Goal: Browse casually

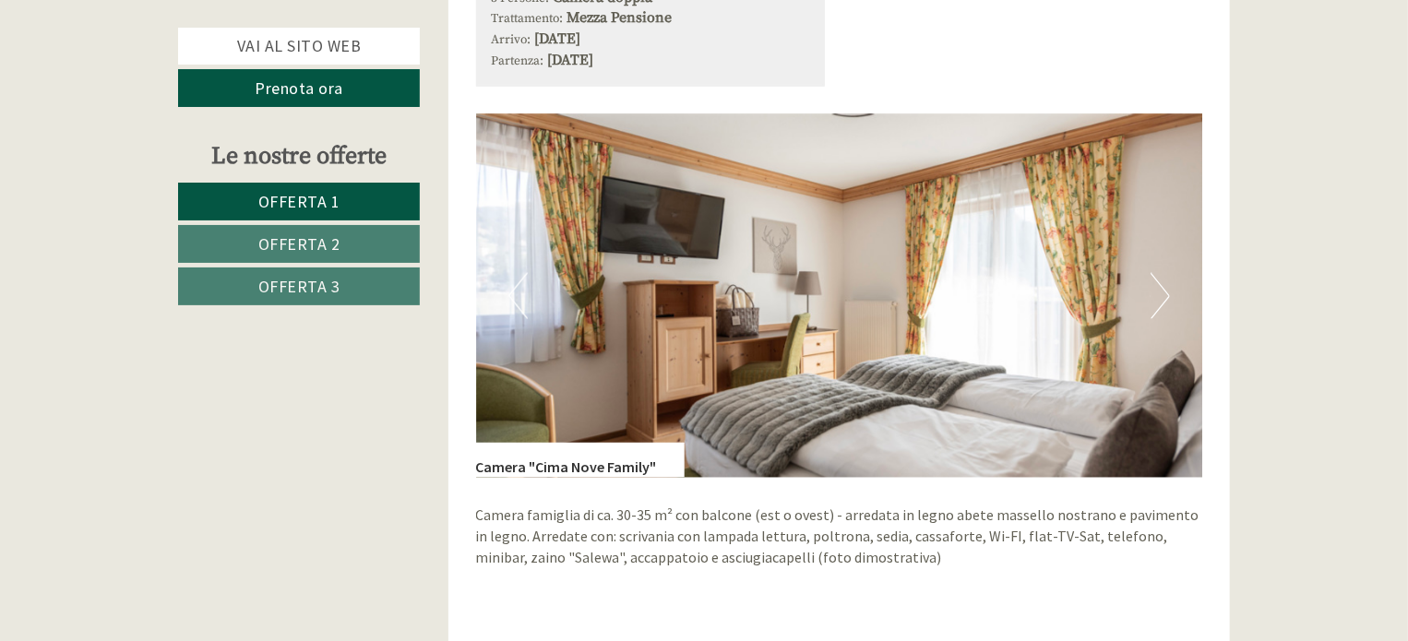
scroll to position [1291, 0]
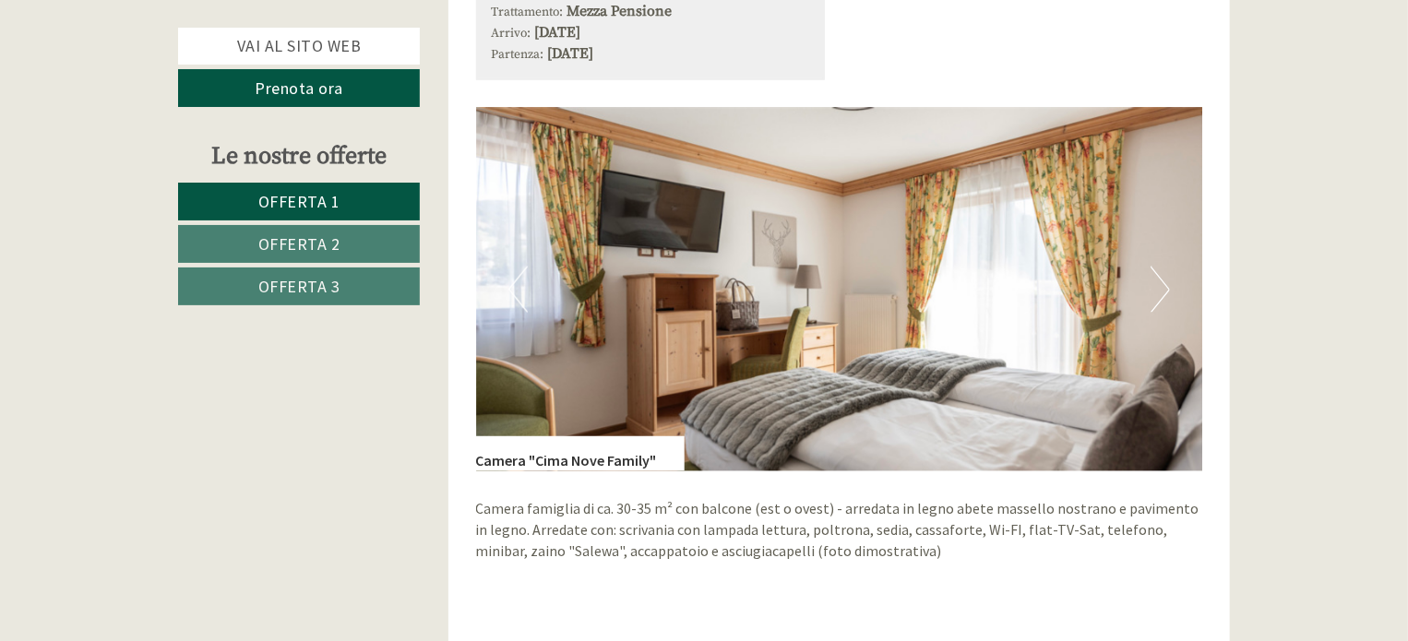
click at [1156, 292] on button "Next" at bounding box center [1160, 290] width 19 height 46
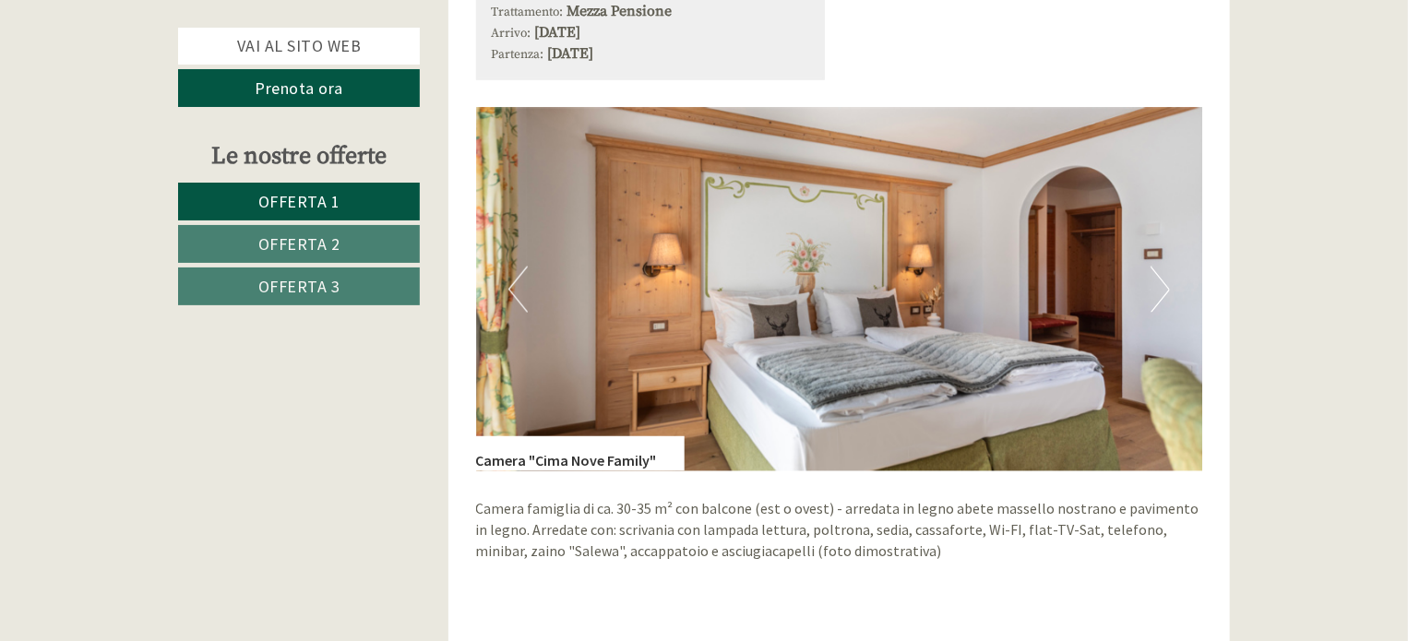
click at [1156, 292] on button "Next" at bounding box center [1160, 290] width 19 height 46
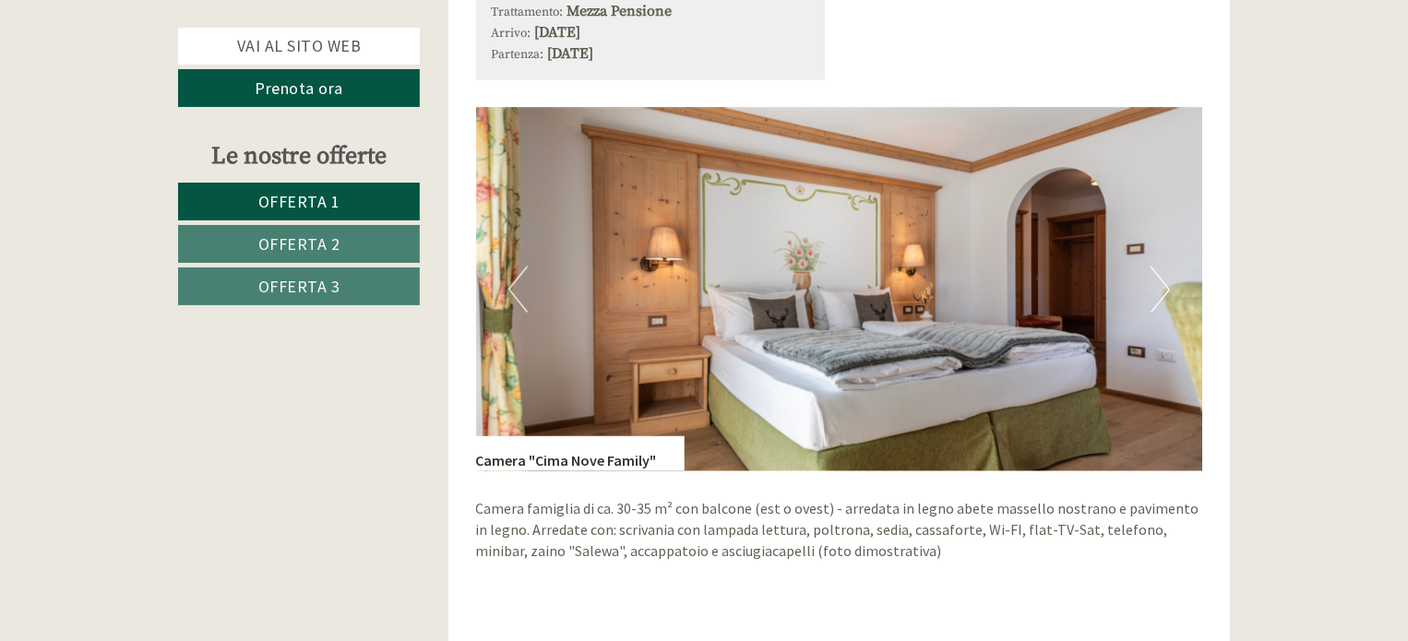
click at [1156, 292] on button "Next" at bounding box center [1160, 290] width 19 height 46
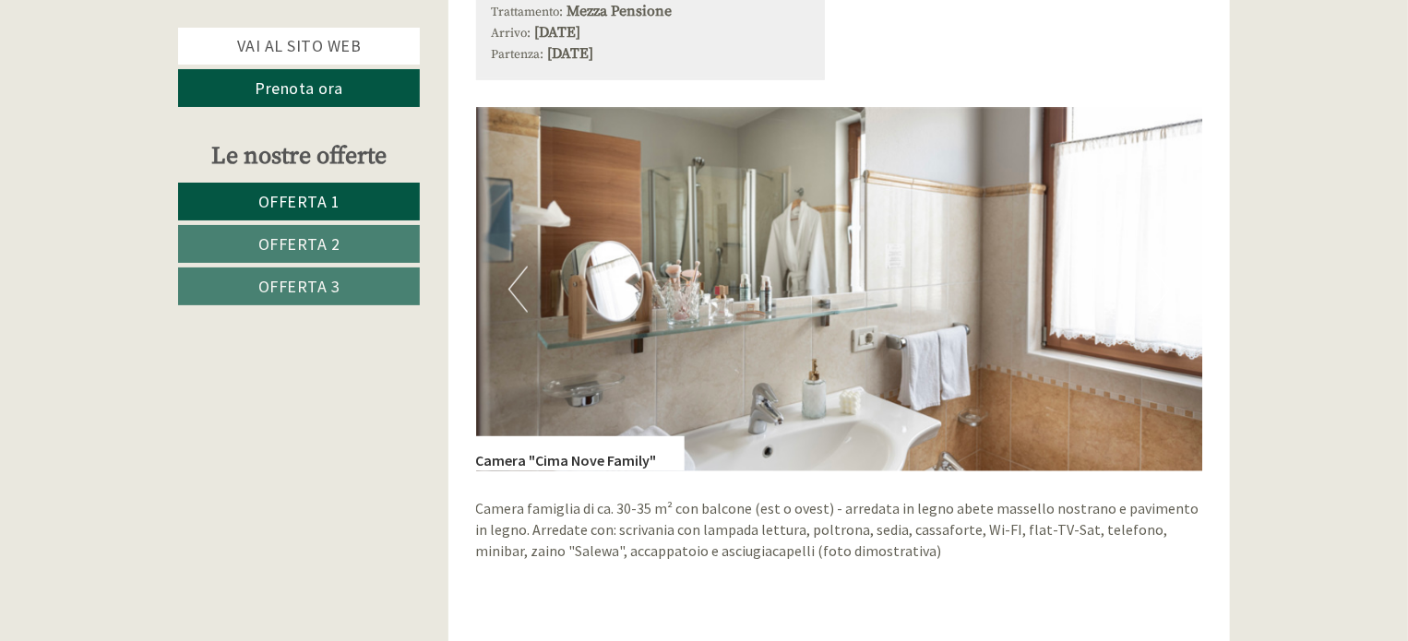
click at [1156, 292] on button "Next" at bounding box center [1160, 290] width 19 height 46
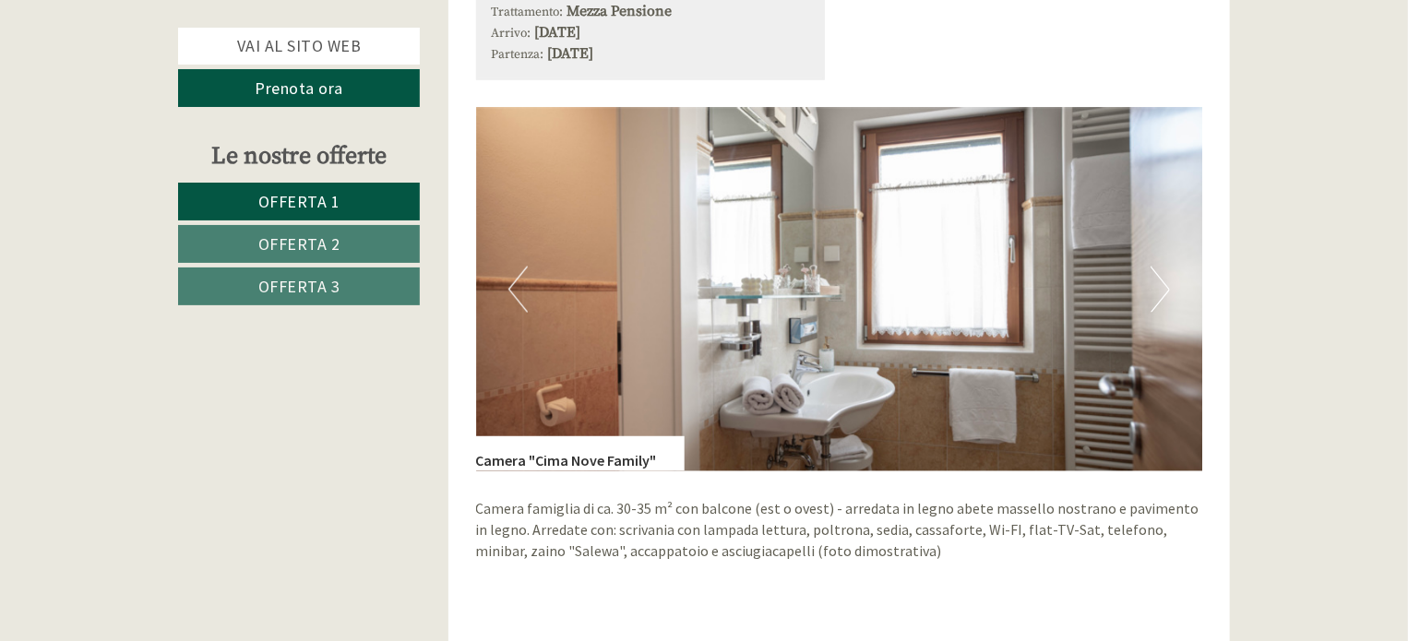
click at [1163, 282] on button "Next" at bounding box center [1160, 290] width 19 height 46
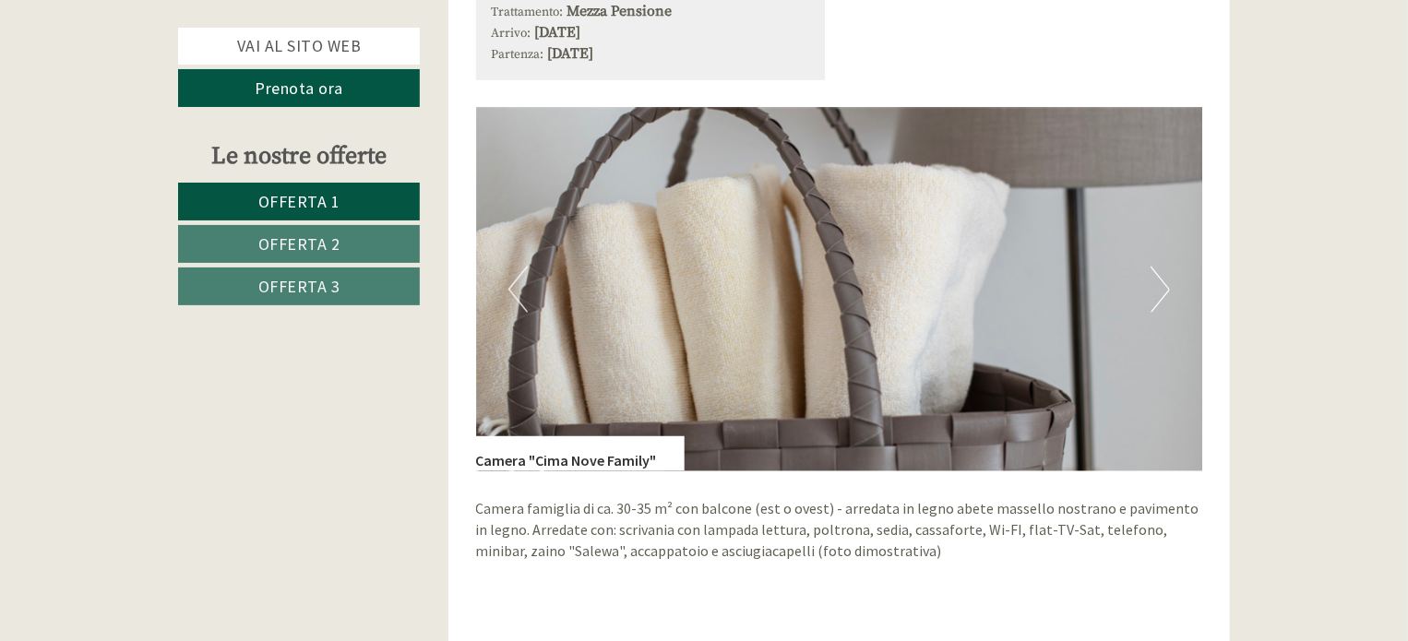
click at [1162, 282] on button "Next" at bounding box center [1160, 290] width 19 height 46
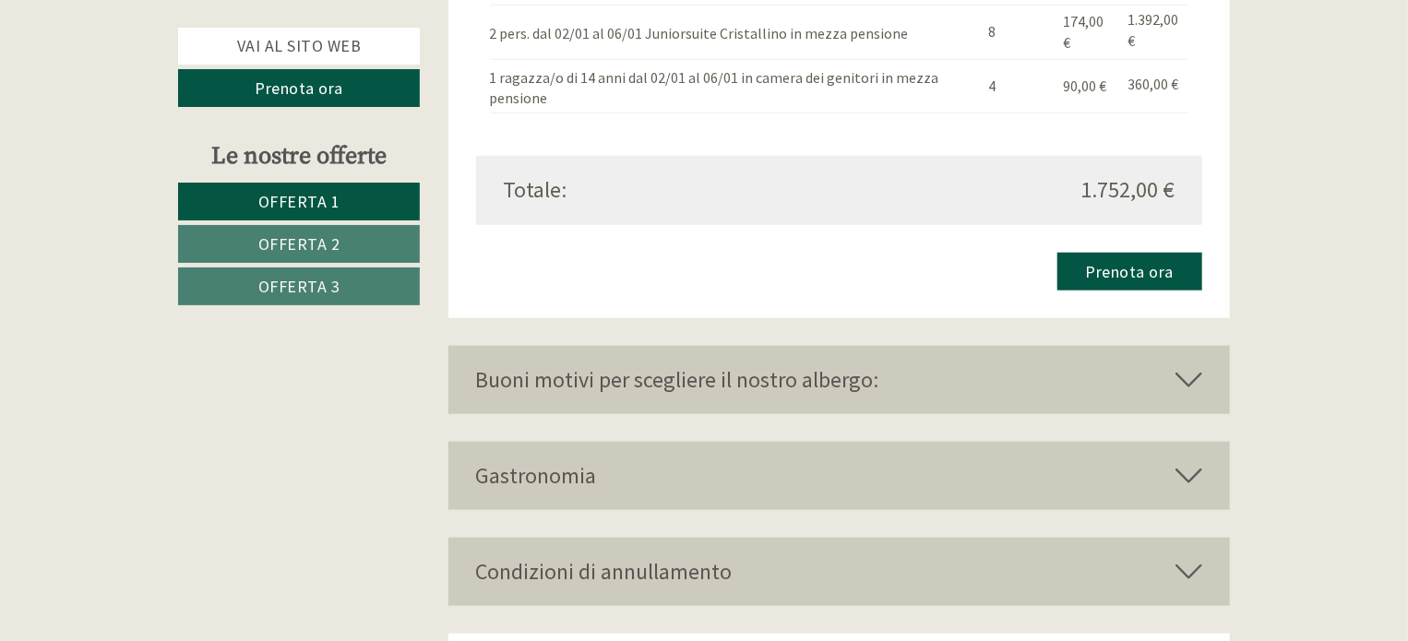
scroll to position [4455, 0]
